Goal: Navigation & Orientation: Find specific page/section

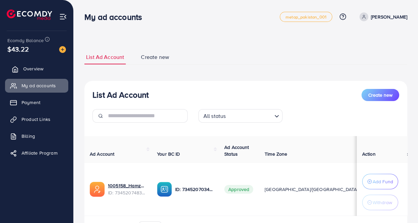
click at [34, 72] on link "Overview" at bounding box center [36, 68] width 63 height 13
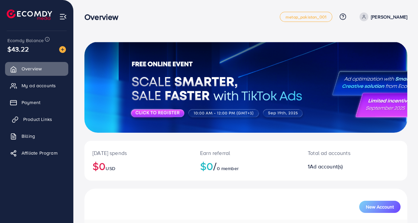
click at [45, 119] on span "Product Links" at bounding box center [37, 119] width 29 height 7
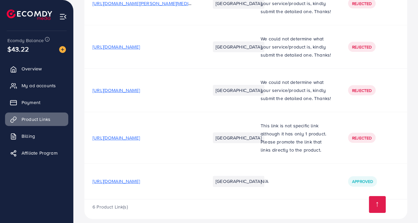
scroll to position [208, 0]
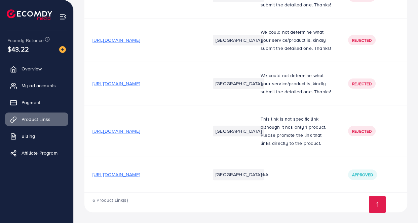
drag, startPoint x: 106, startPoint y: 101, endPoint x: 115, endPoint y: 205, distance: 104.9
click at [140, 172] on span "[URL][DOMAIN_NAME]" at bounding box center [115, 174] width 47 height 7
click at [47, 83] on span "My ad accounts" at bounding box center [40, 85] width 34 height 7
